Goal: Transaction & Acquisition: Purchase product/service

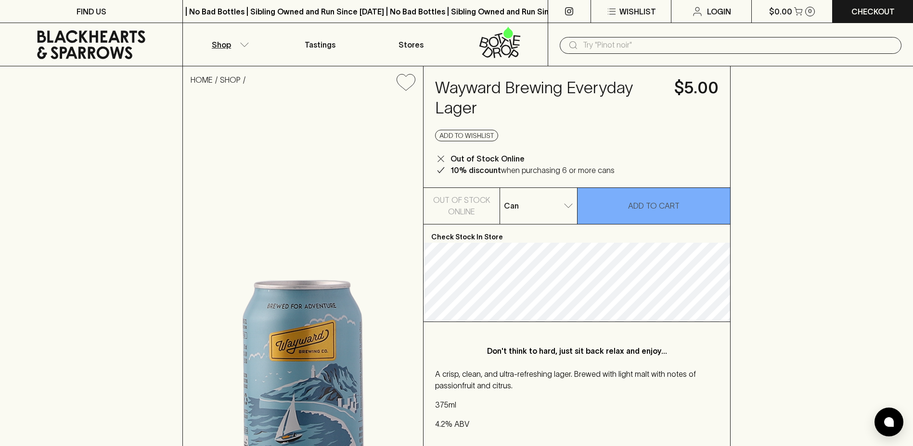
click at [242, 42] on icon "button" at bounding box center [245, 44] width 10 height 5
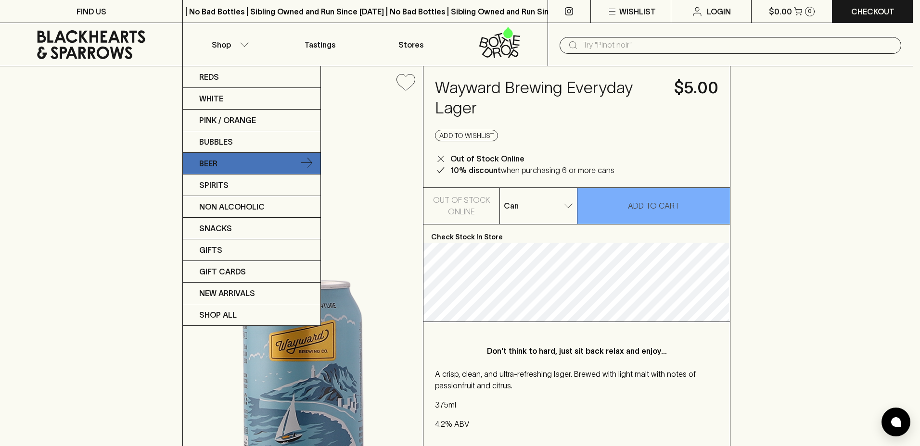
click at [210, 162] on p "Beer" at bounding box center [208, 164] width 18 height 12
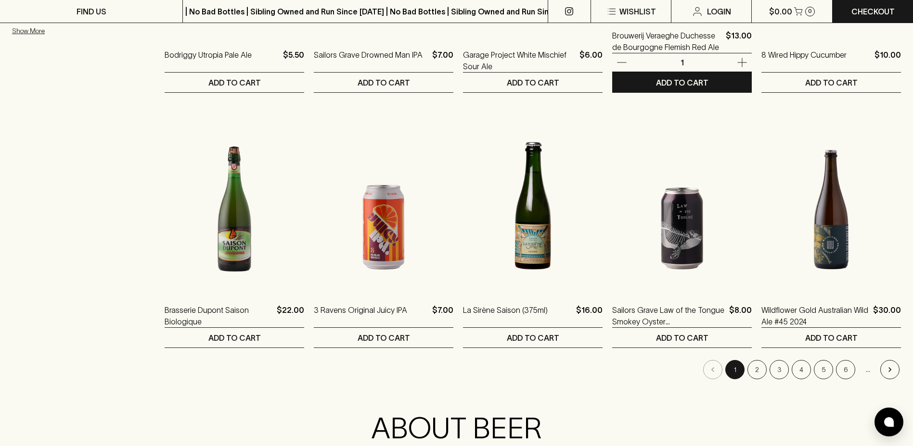
scroll to position [866, 0]
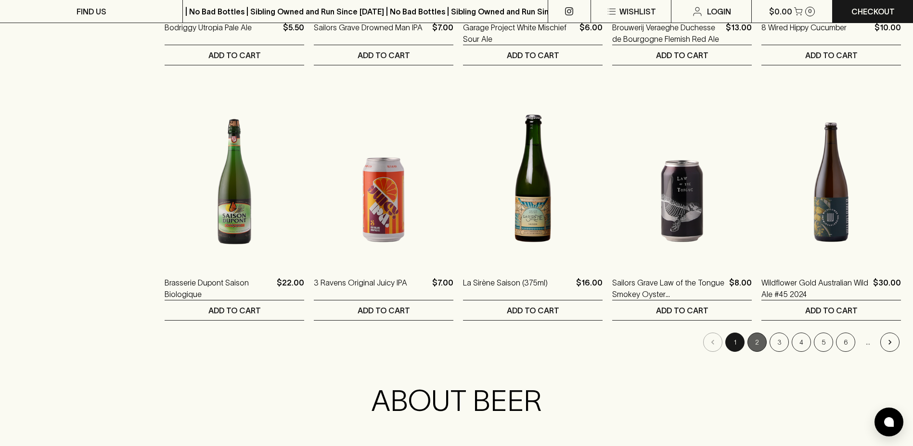
click at [751, 342] on button "2" at bounding box center [756, 342] width 19 height 19
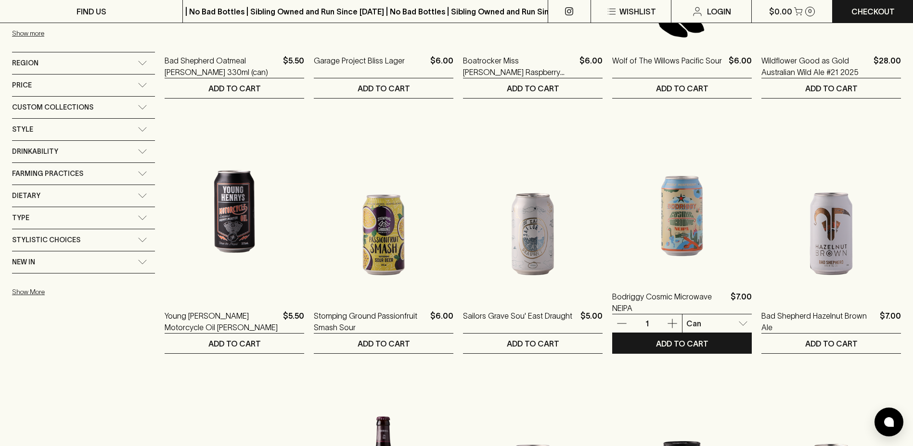
scroll to position [866, 0]
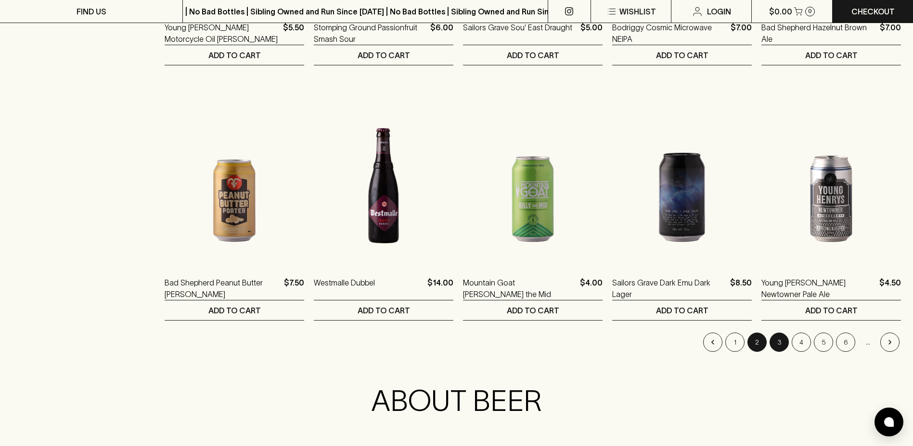
click at [776, 343] on button "3" at bounding box center [778, 342] width 19 height 19
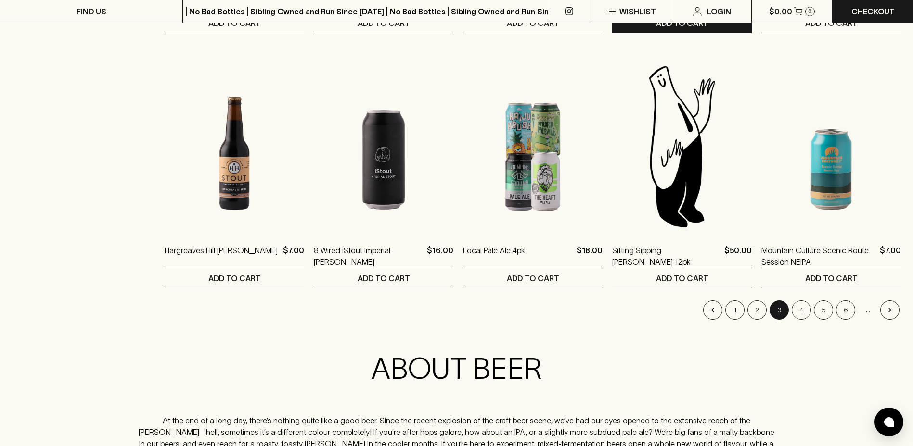
scroll to position [914, 0]
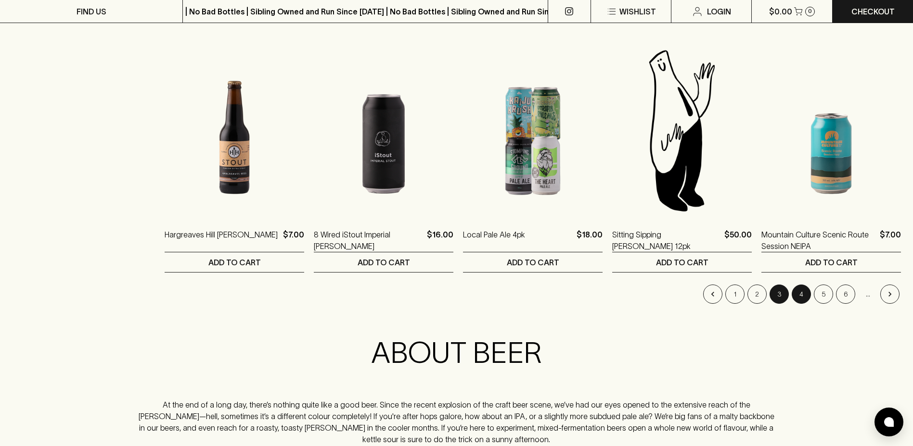
click at [796, 295] on button "4" at bounding box center [800, 294] width 19 height 19
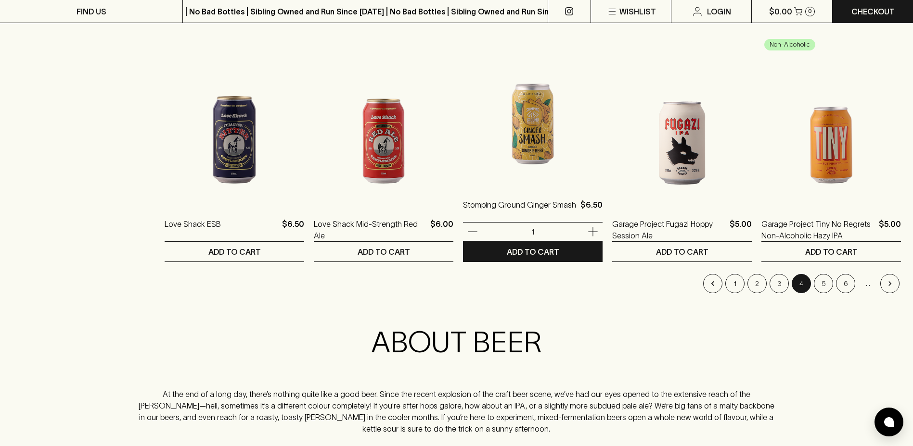
scroll to position [1010, 0]
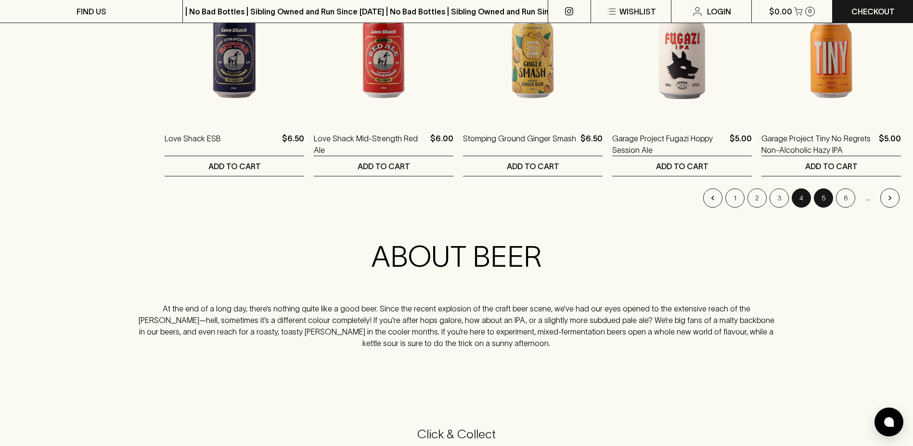
click at [827, 197] on button "5" at bounding box center [822, 198] width 19 height 19
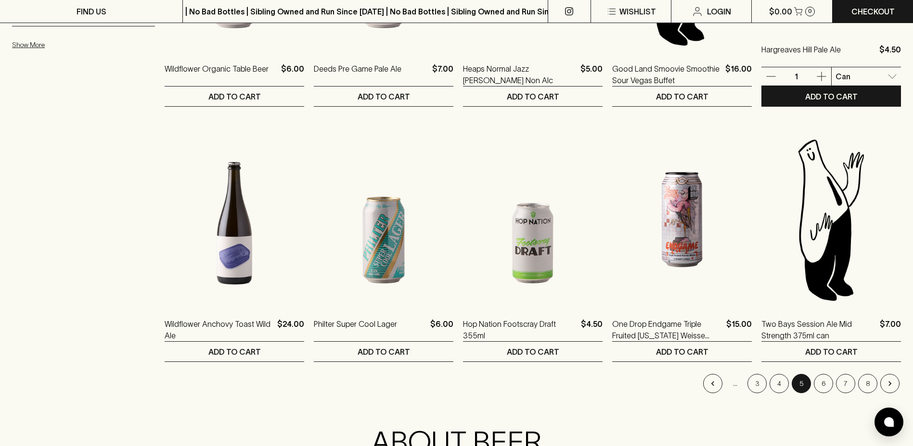
scroll to position [962, 0]
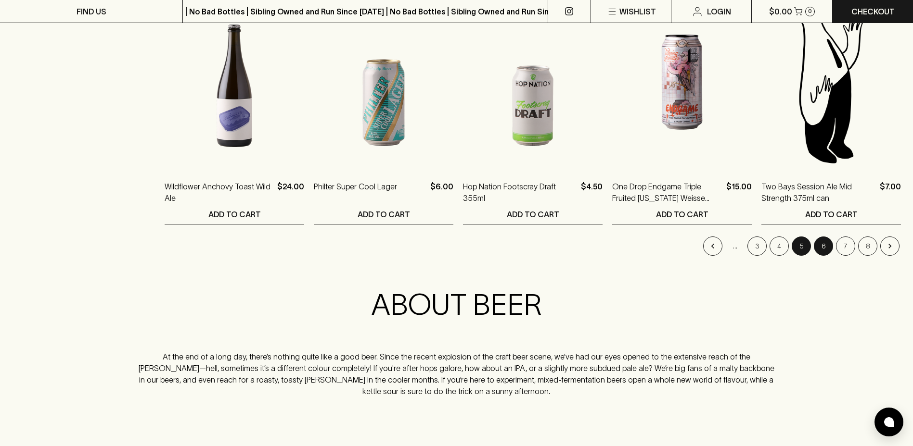
click at [820, 248] on button "6" at bounding box center [822, 246] width 19 height 19
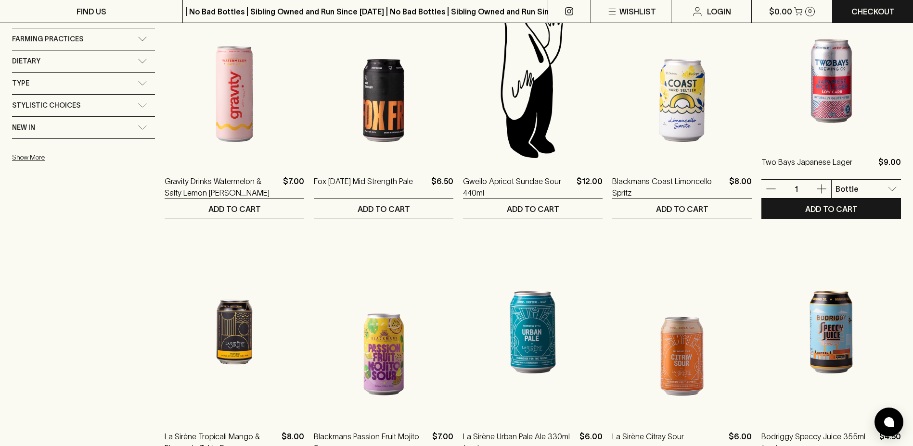
scroll to position [914, 0]
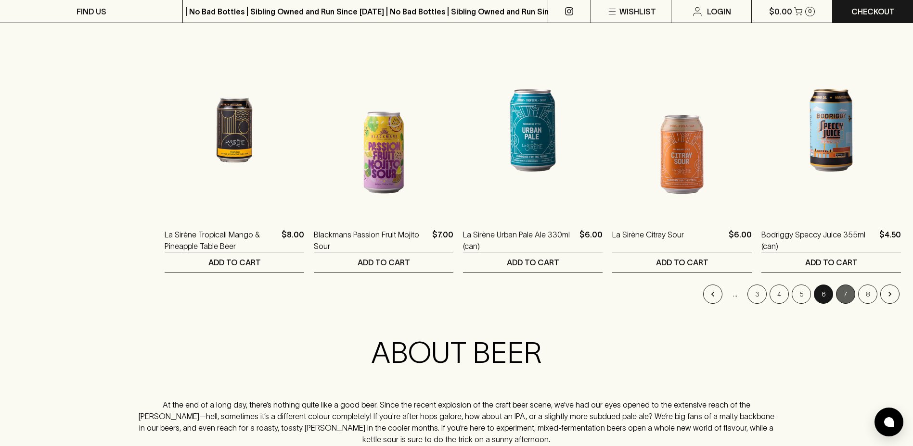
click at [844, 293] on button "7" at bounding box center [845, 294] width 19 height 19
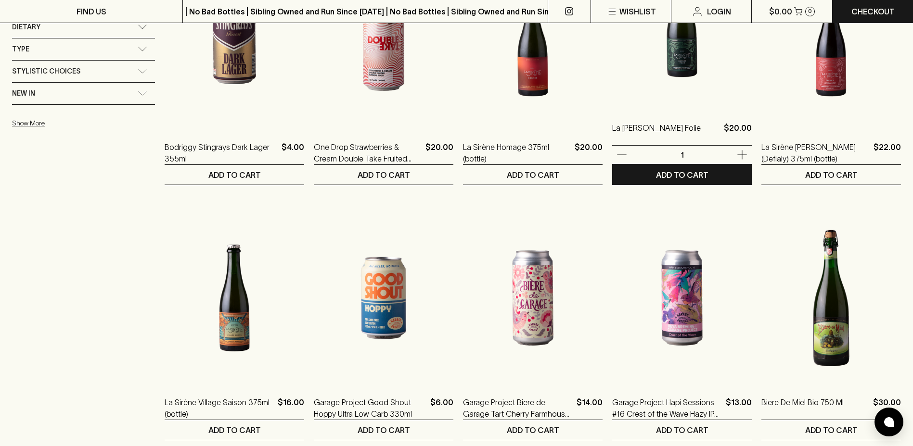
scroll to position [914, 0]
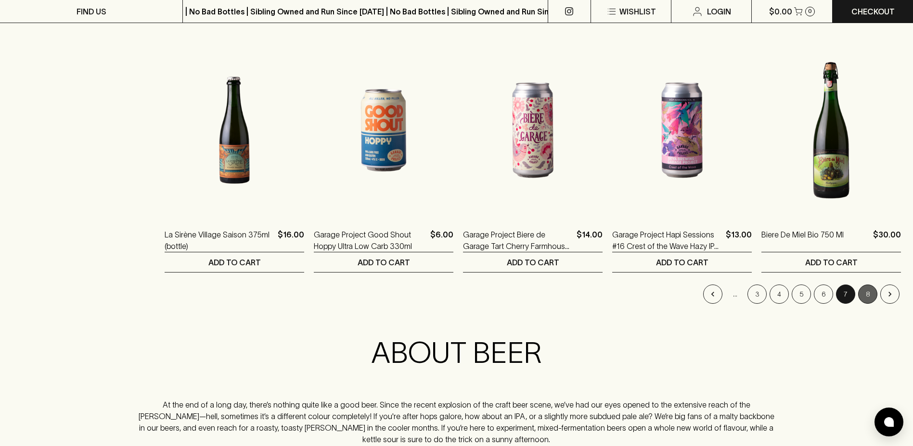
click at [866, 289] on button "8" at bounding box center [867, 294] width 19 height 19
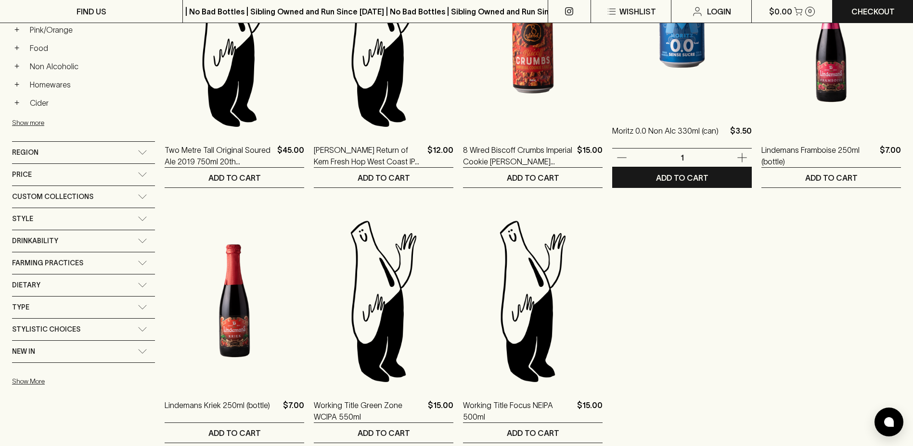
scroll to position [577, 0]
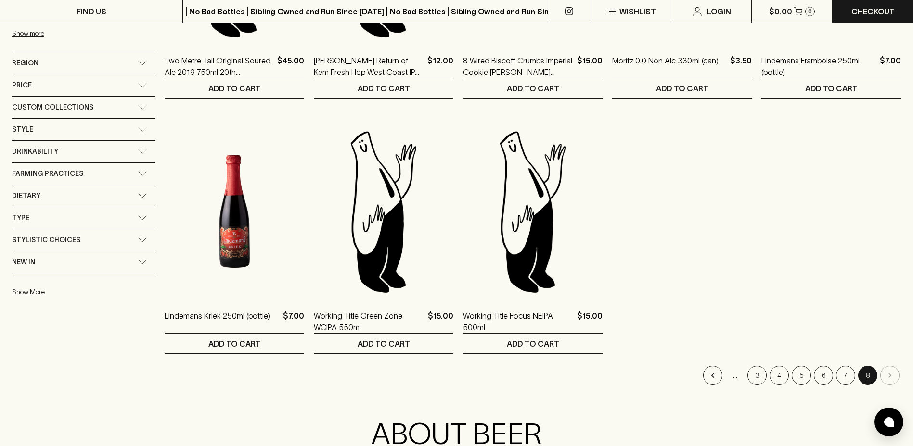
click at [891, 374] on li "pagination navigation" at bounding box center [889, 375] width 22 height 19
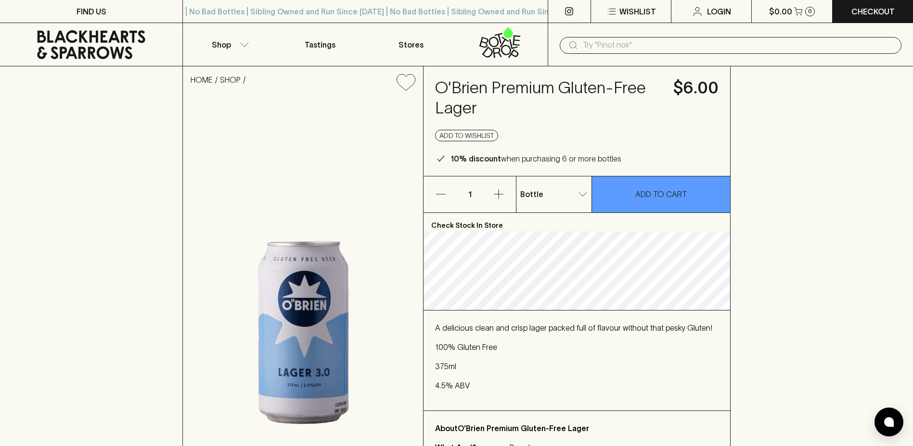
click at [697, 348] on p "100% Gluten Free" at bounding box center [576, 348] width 283 height 12
click at [420, 321] on img at bounding box center [303, 282] width 240 height 367
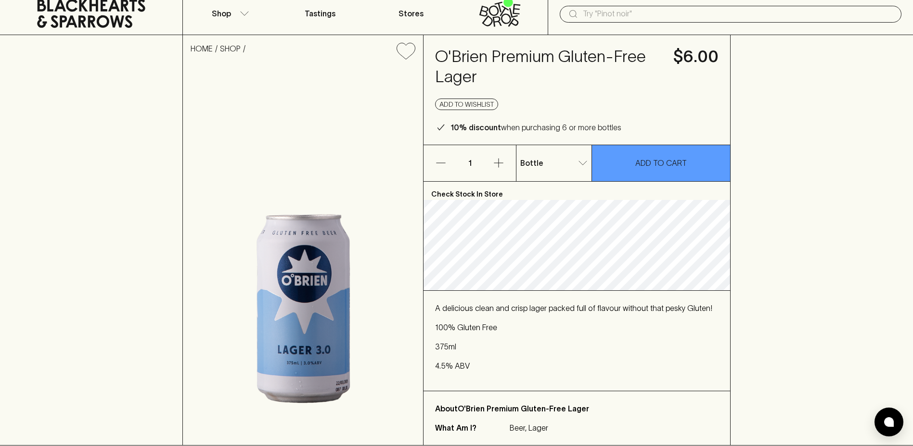
scroll to position [48, 0]
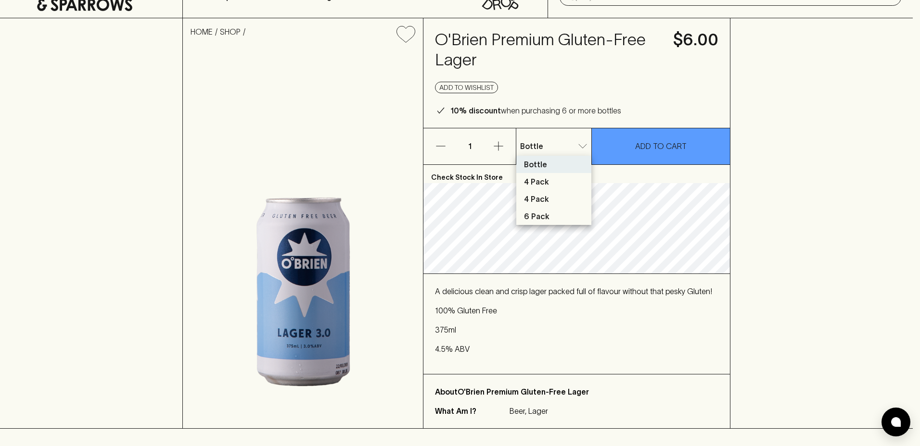
click at [551, 143] on div at bounding box center [460, 223] width 920 height 446
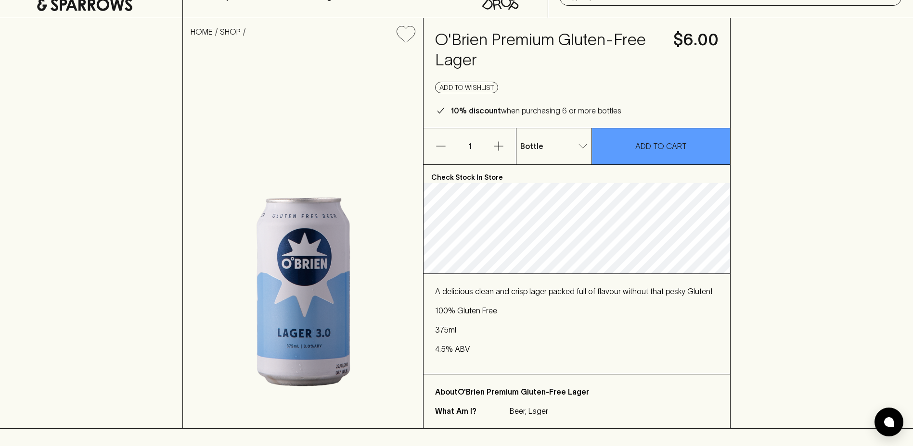
click at [423, 311] on img at bounding box center [303, 240] width 240 height 378
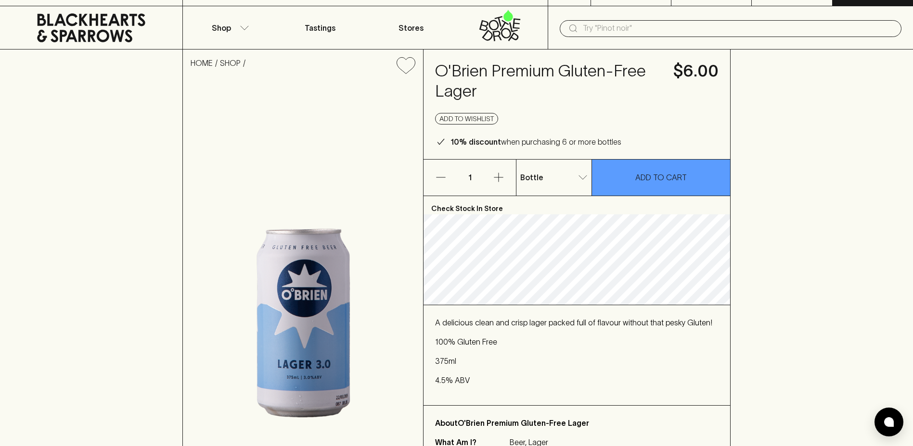
scroll to position [0, 0]
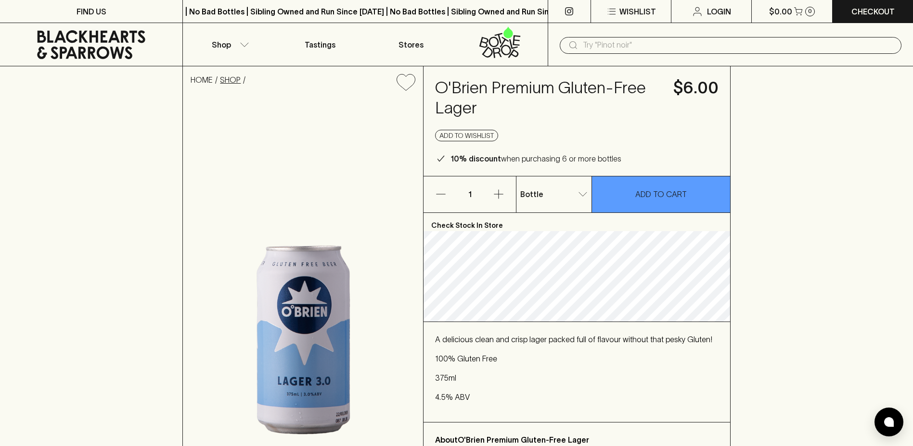
click at [233, 85] on p "SHOP" at bounding box center [234, 84] width 28 height 21
click at [237, 78] on link "SHOP" at bounding box center [230, 80] width 21 height 9
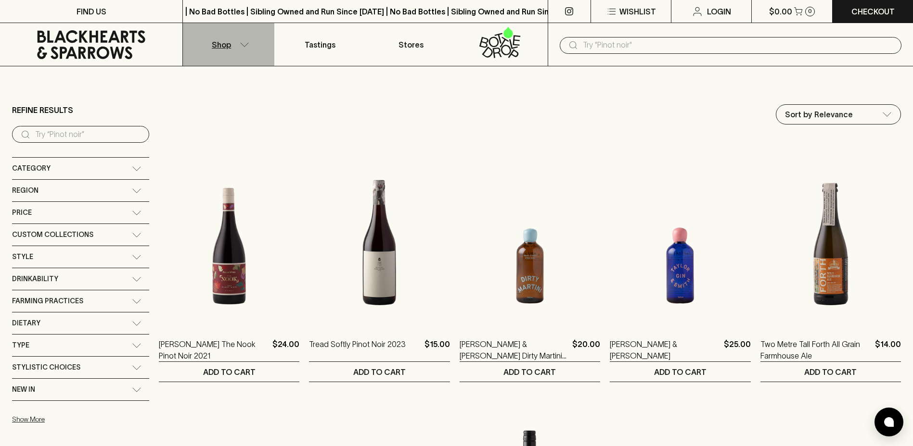
click at [232, 49] on button "Shop" at bounding box center [228, 44] width 91 height 43
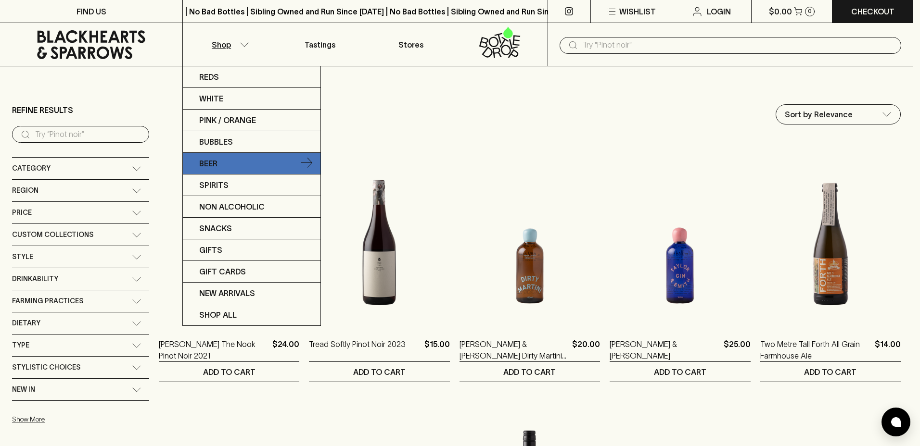
click at [215, 163] on p "Beer" at bounding box center [208, 164] width 18 height 12
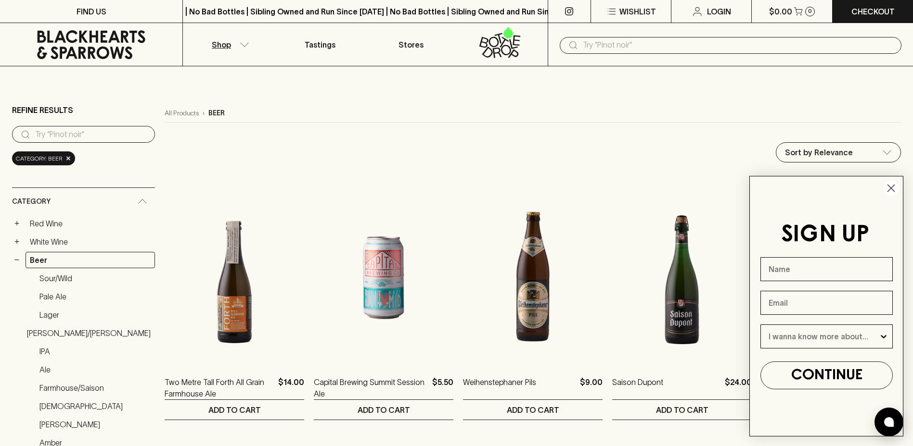
click at [890, 187] on icon "Close dialog" at bounding box center [890, 188] width 17 height 17
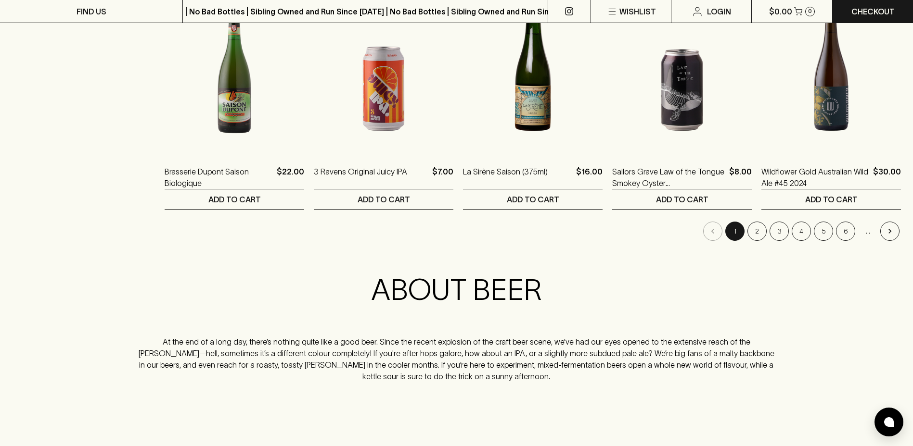
scroll to position [962, 0]
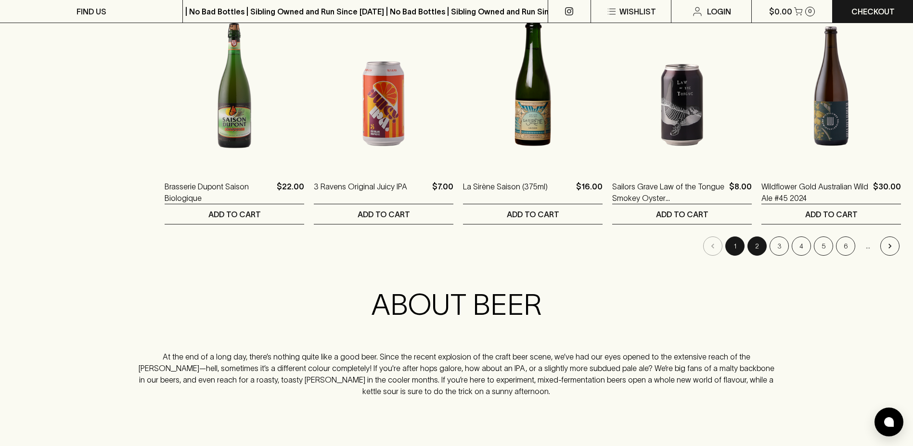
click at [759, 247] on button "2" at bounding box center [756, 246] width 19 height 19
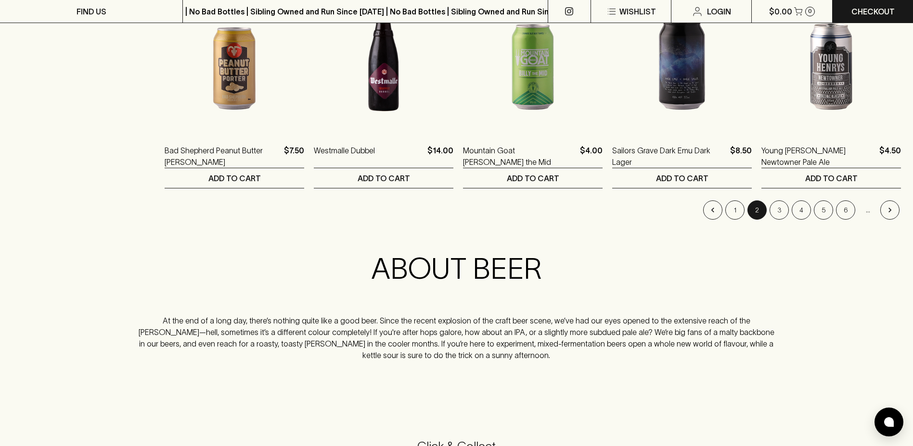
scroll to position [962, 0]
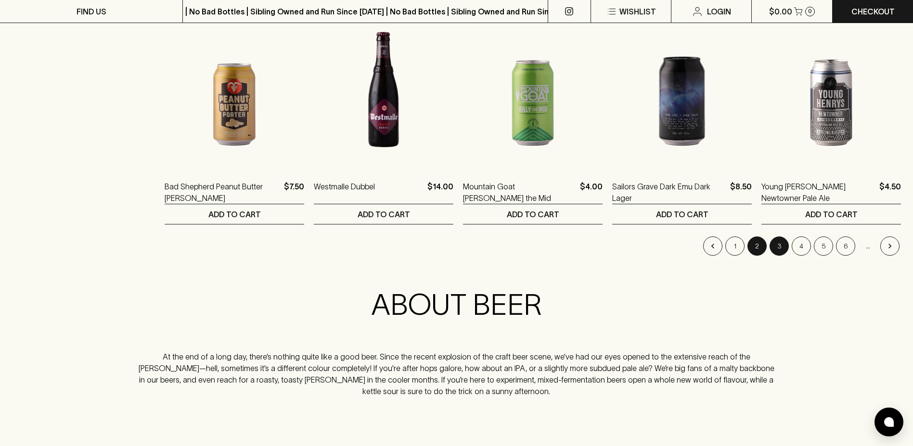
click at [779, 247] on button "3" at bounding box center [778, 246] width 19 height 19
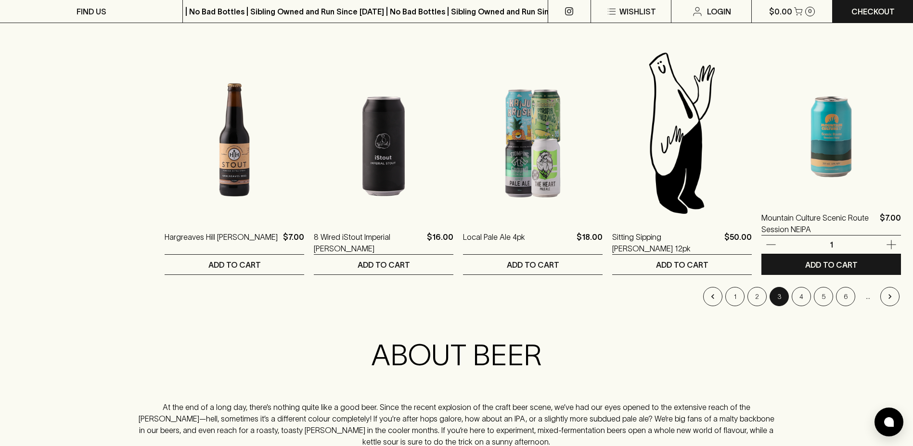
scroll to position [1010, 0]
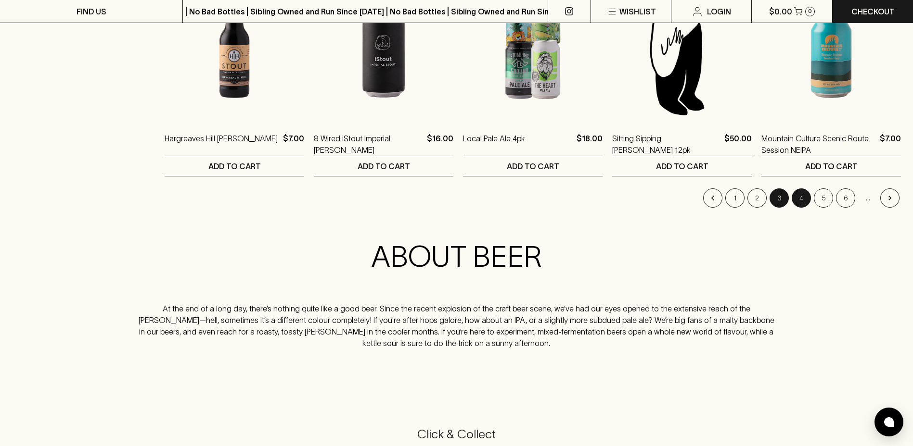
click at [800, 198] on button "4" at bounding box center [800, 198] width 19 height 19
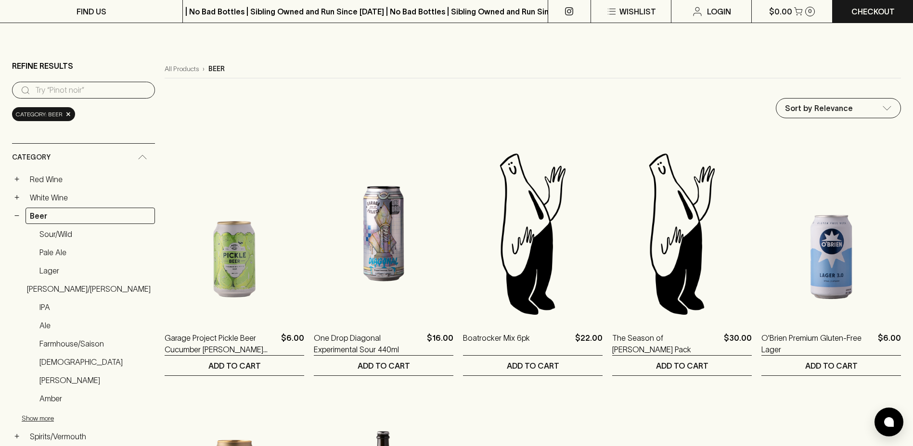
scroll to position [241, 0]
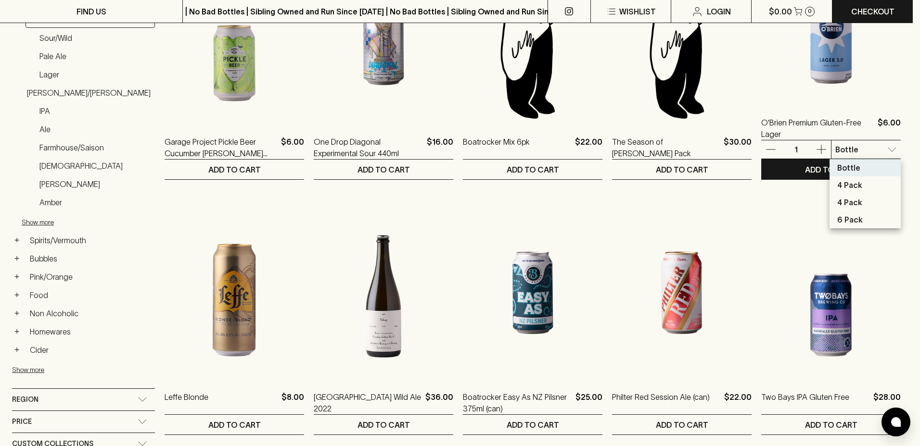
click at [862, 213] on li "6 Pack" at bounding box center [864, 219] width 71 height 17
type input "3"
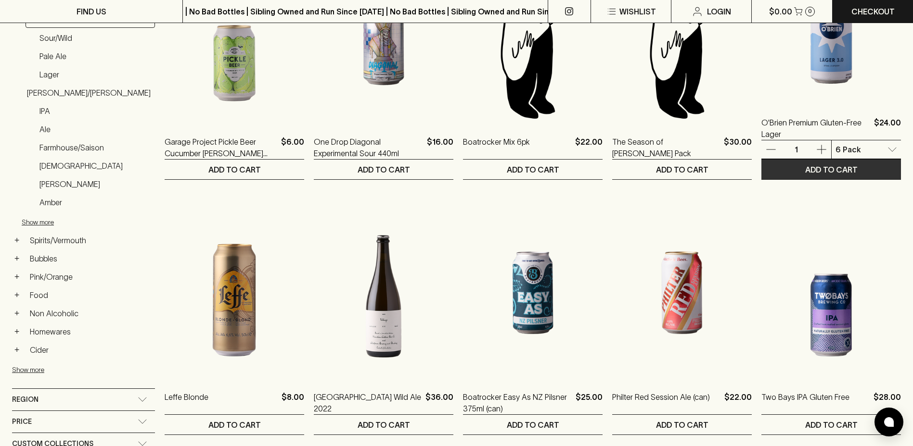
click at [842, 166] on p "ADD TO CART" at bounding box center [831, 170] width 52 height 12
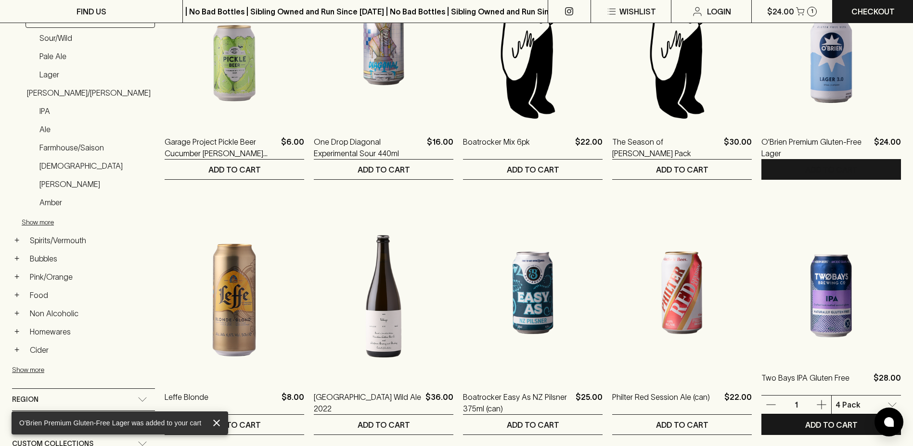
drag, startPoint x: 825, startPoint y: 105, endPoint x: 761, endPoint y: 227, distance: 137.9
click at [761, 227] on img at bounding box center [831, 274] width 140 height 168
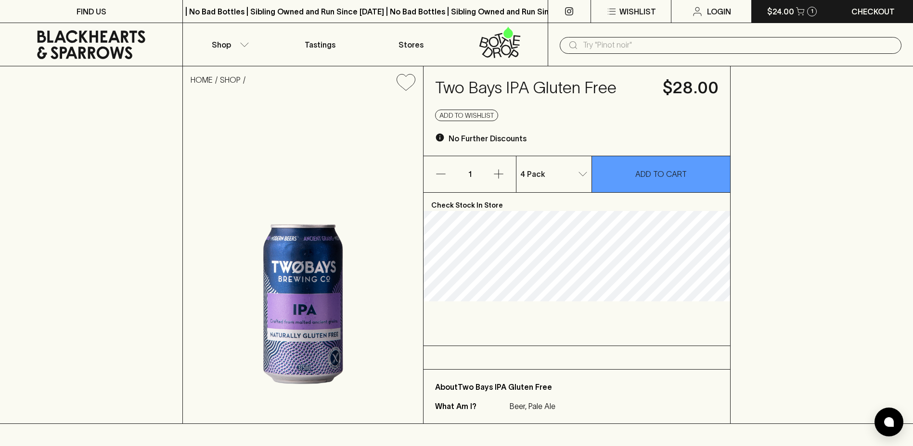
click at [803, 13] on icon "button" at bounding box center [800, 11] width 8 height 8
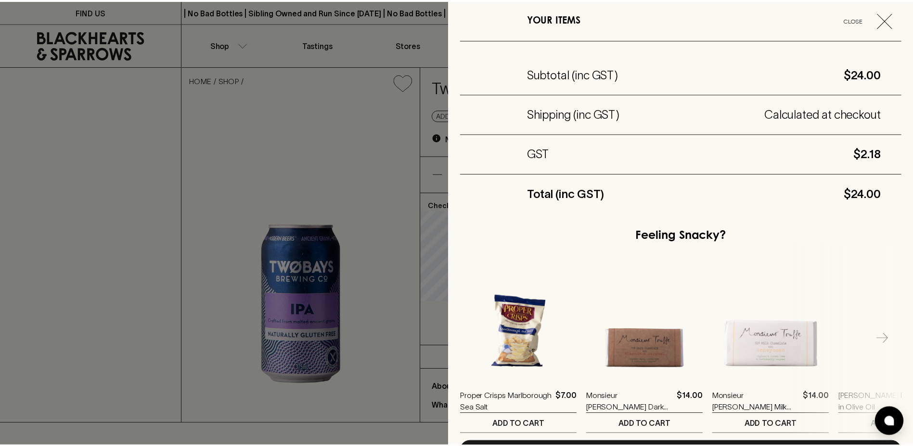
scroll to position [137, 0]
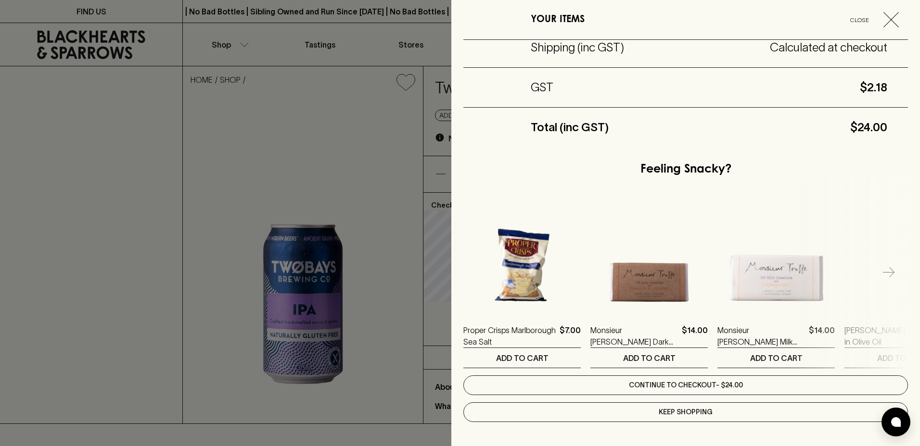
click at [652, 383] on link "Continue to checkout - $24.00" at bounding box center [685, 386] width 444 height 20
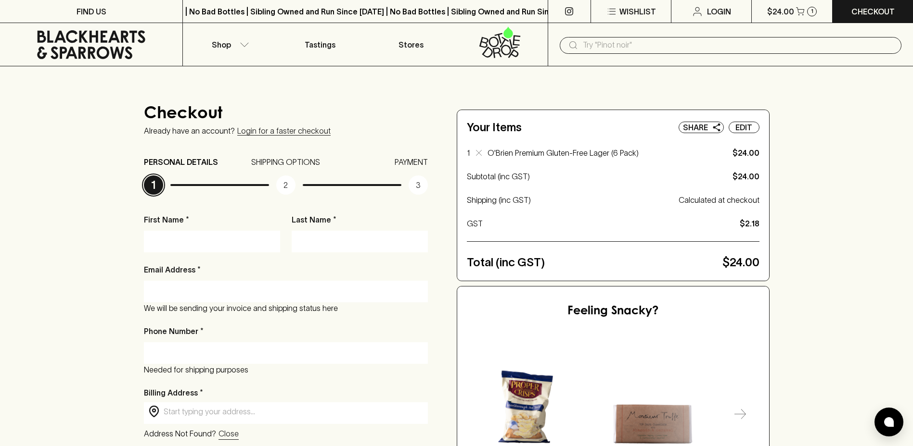
click at [87, 251] on div "Checkout Already have an account? Login for a faster checkout PERSONAL DETAILS …" at bounding box center [456, 447] width 913 height 762
